Goal: Information Seeking & Learning: Learn about a topic

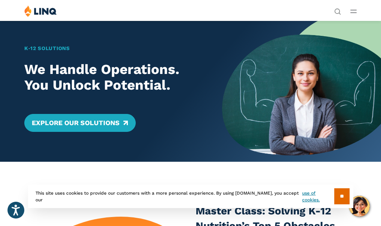
scroll to position [37, 0]
